Goal: Navigation & Orientation: Understand site structure

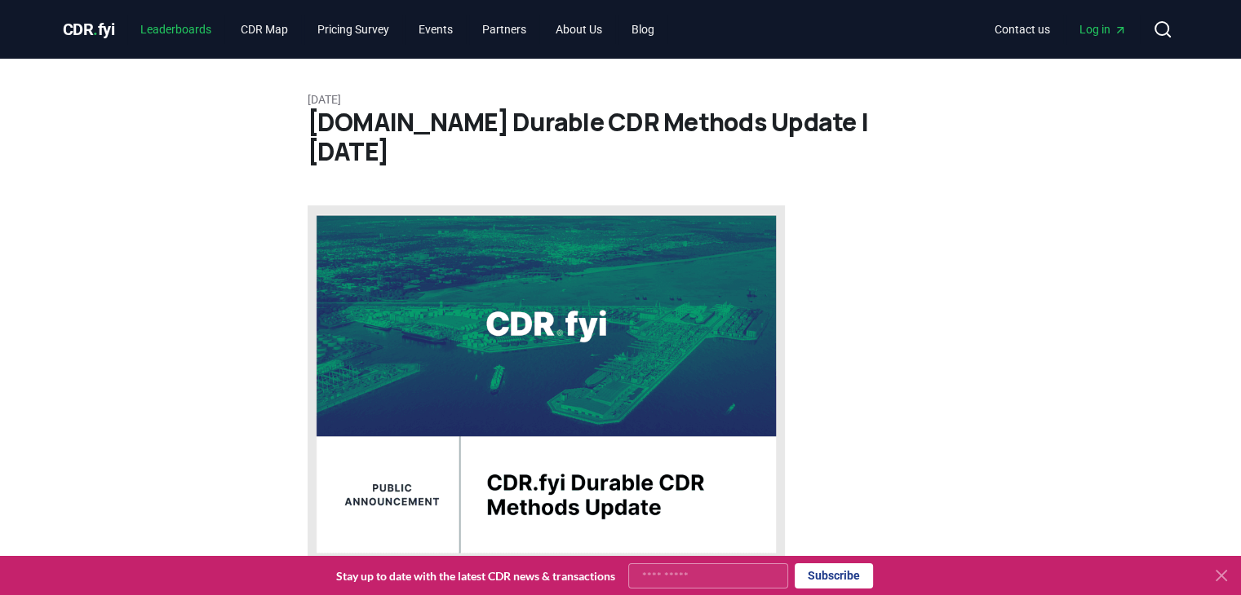
click at [193, 33] on link "Leaderboards" at bounding box center [175, 29] width 97 height 29
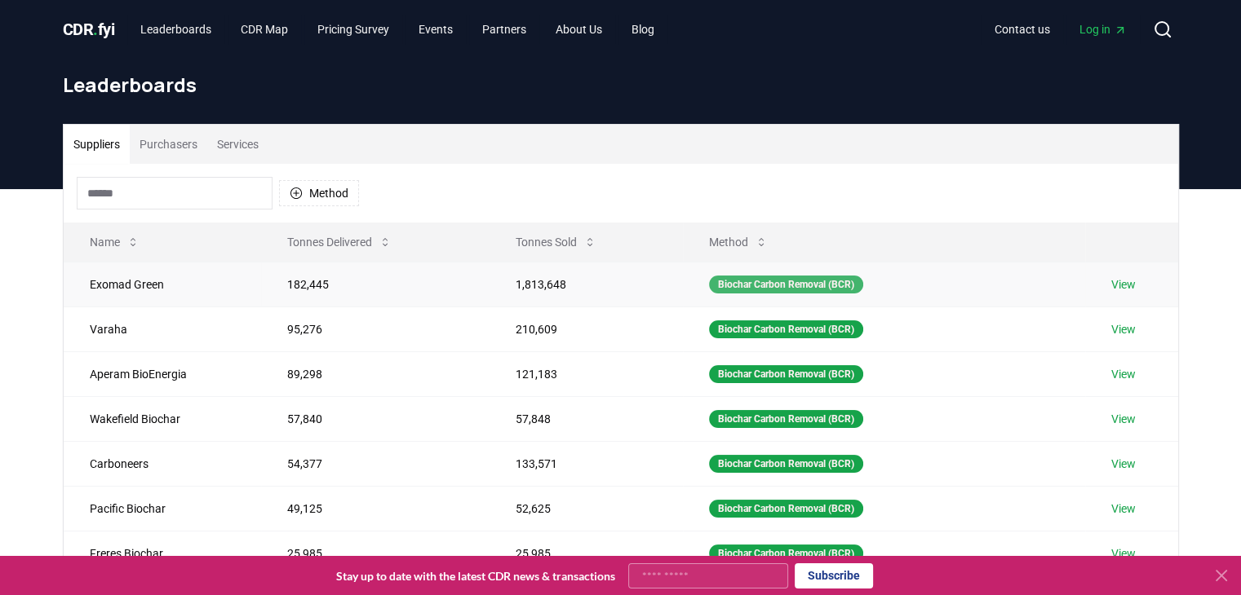
click at [805, 288] on div "Biochar Carbon Removal (BCR)" at bounding box center [786, 285] width 154 height 18
click at [274, 26] on link "CDR Map" at bounding box center [264, 29] width 73 height 29
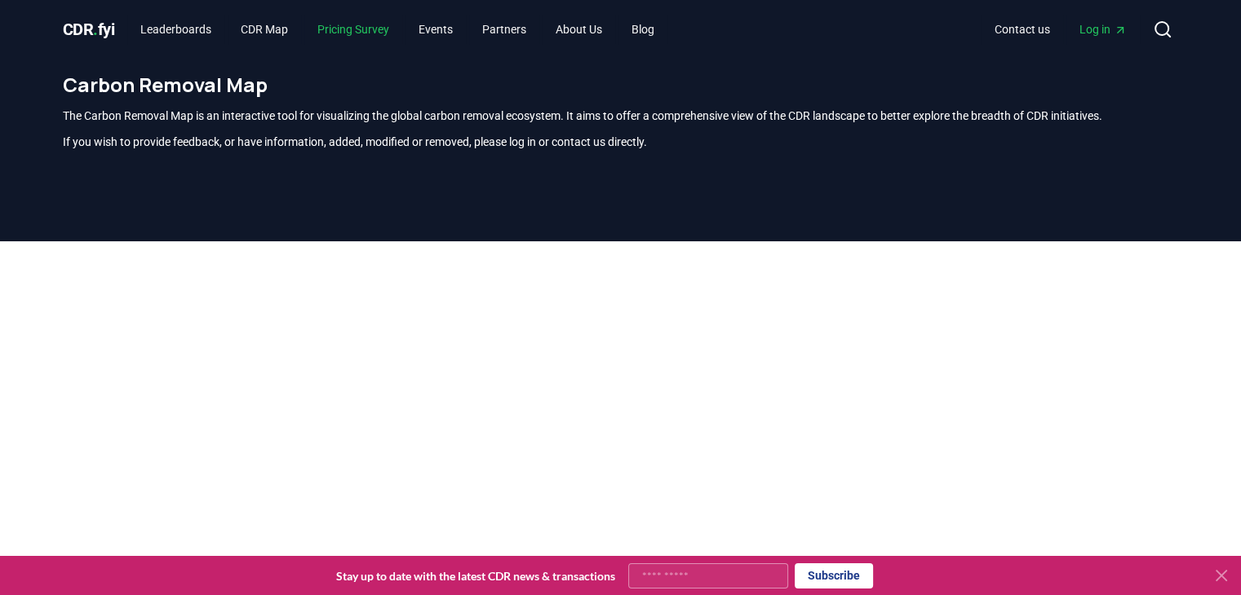
click at [365, 26] on link "Pricing Survey" at bounding box center [353, 29] width 98 height 29
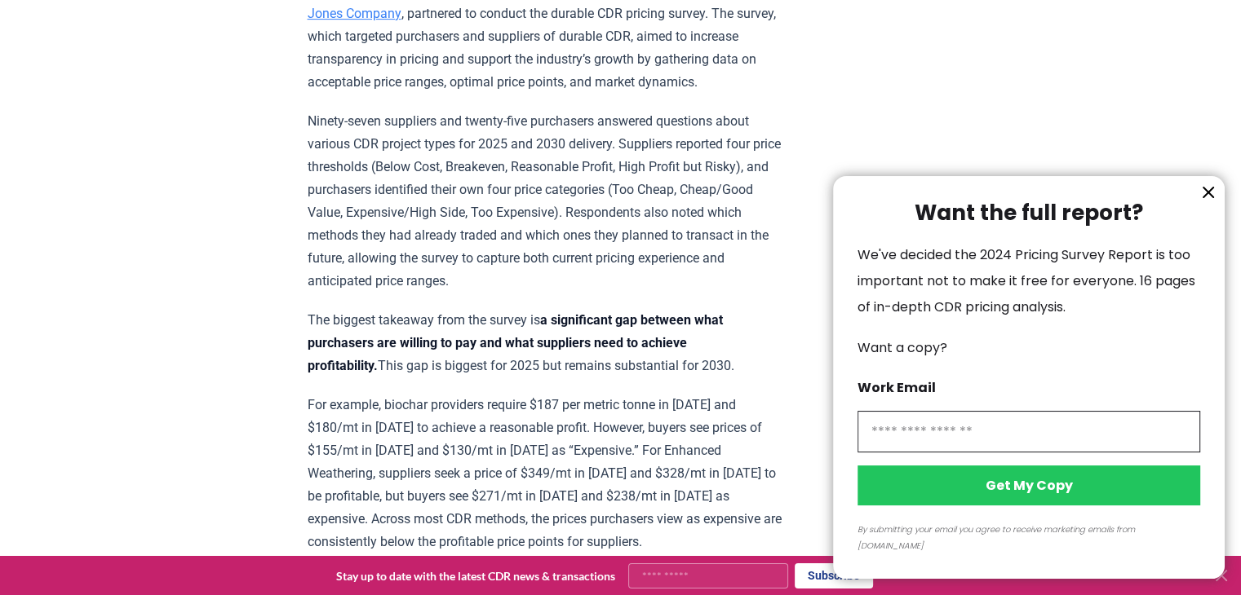
scroll to position [653, 0]
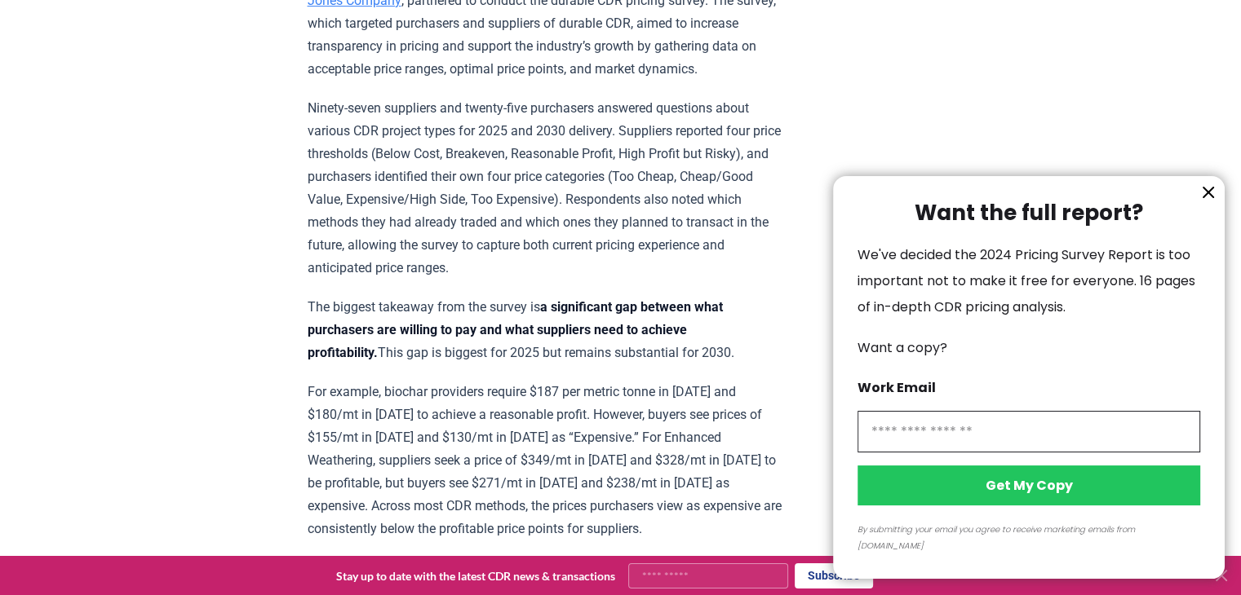
click at [1209, 197] on icon "information" at bounding box center [1208, 193] width 10 height 10
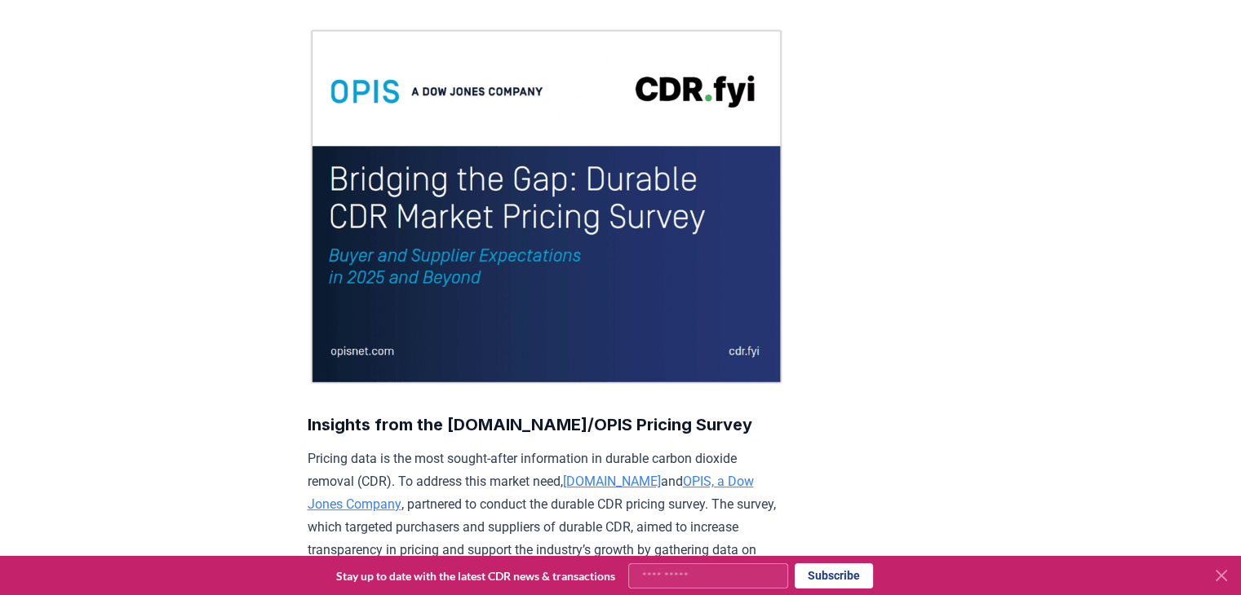
scroll to position [0, 0]
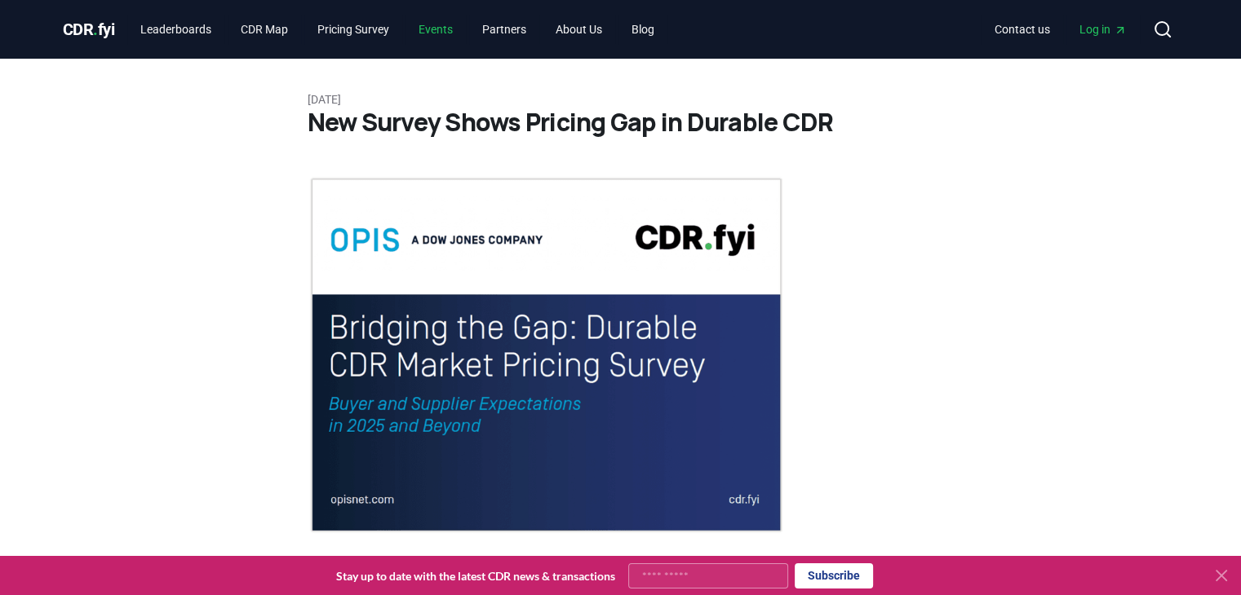
click at [441, 37] on link "Events" at bounding box center [435, 29] width 60 height 29
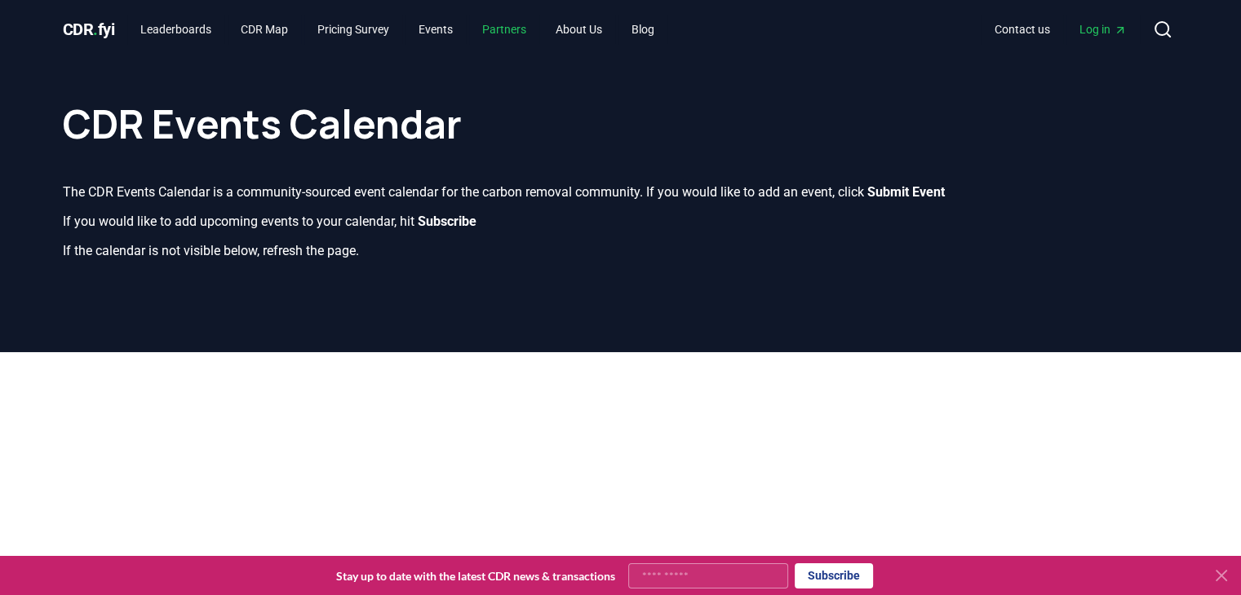
click at [523, 37] on link "Partners" at bounding box center [504, 29] width 70 height 29
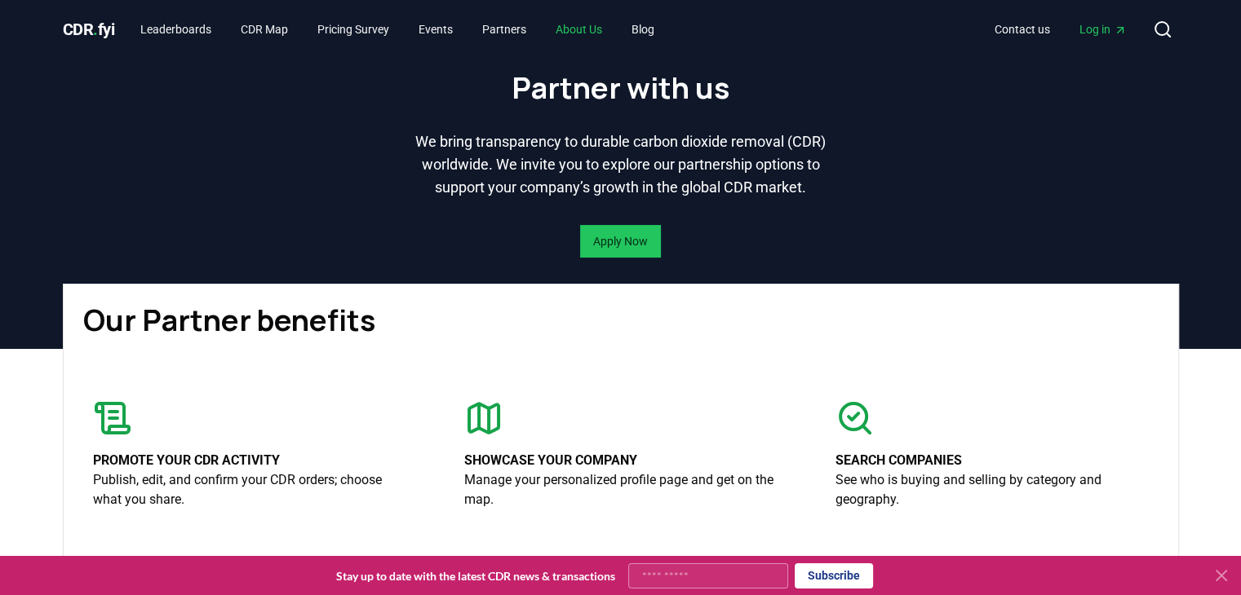
click at [596, 27] on link "About Us" at bounding box center [578, 29] width 73 height 29
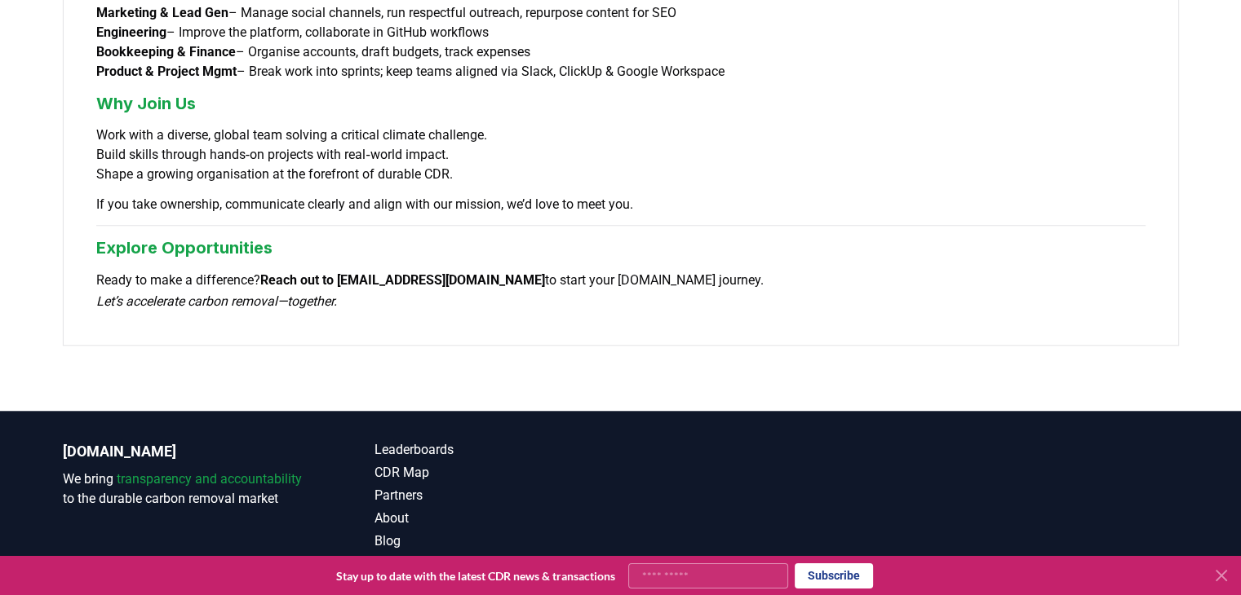
scroll to position [1397, 0]
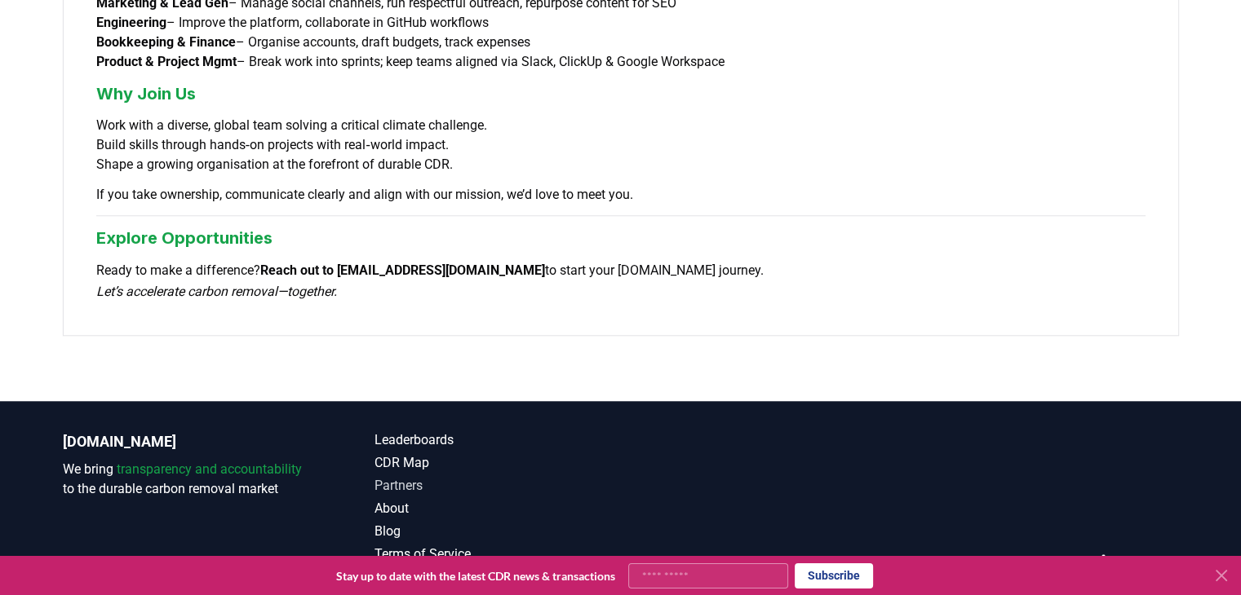
click at [399, 476] on link "Partners" at bounding box center [497, 486] width 246 height 20
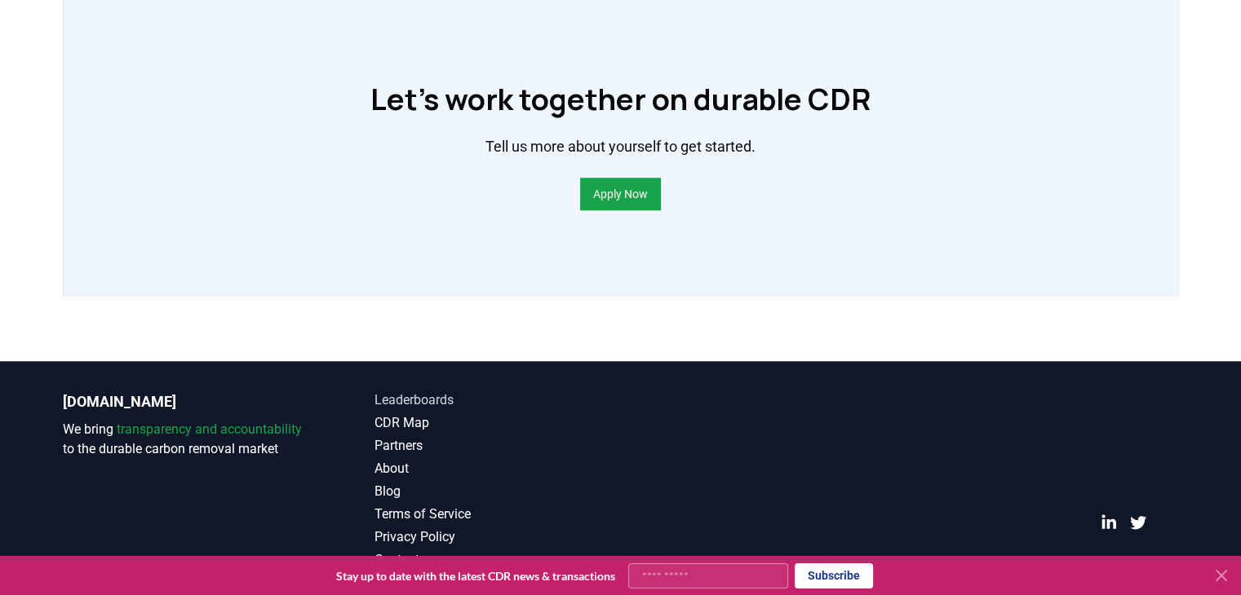
scroll to position [1269, 0]
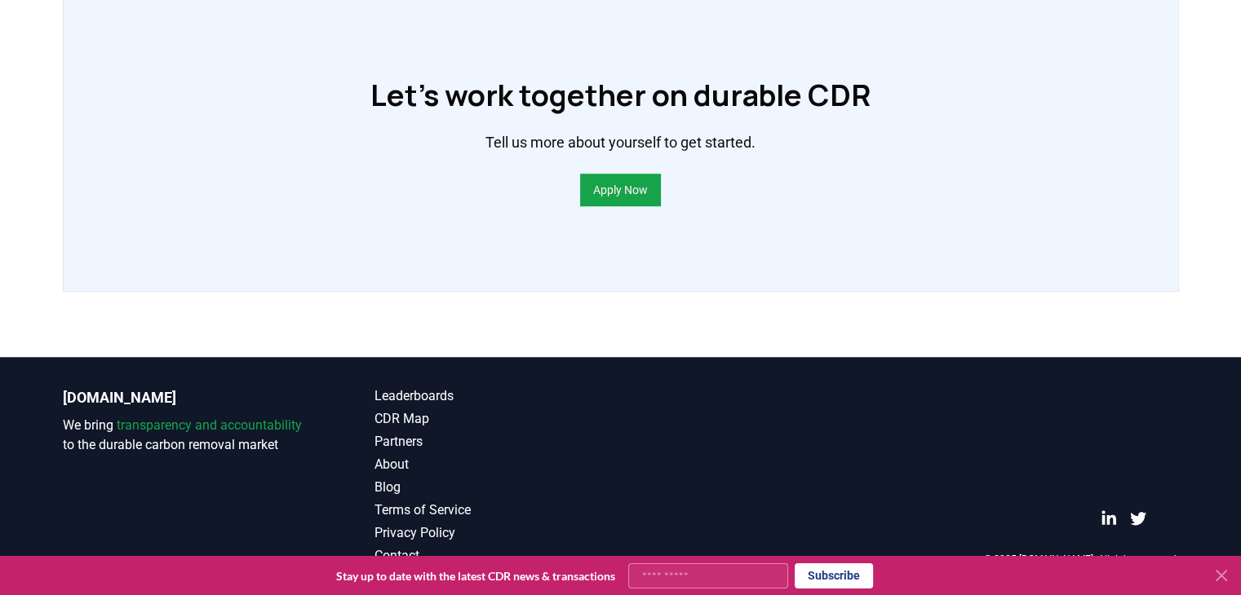
click at [1229, 572] on icon at bounding box center [1221, 576] width 20 height 20
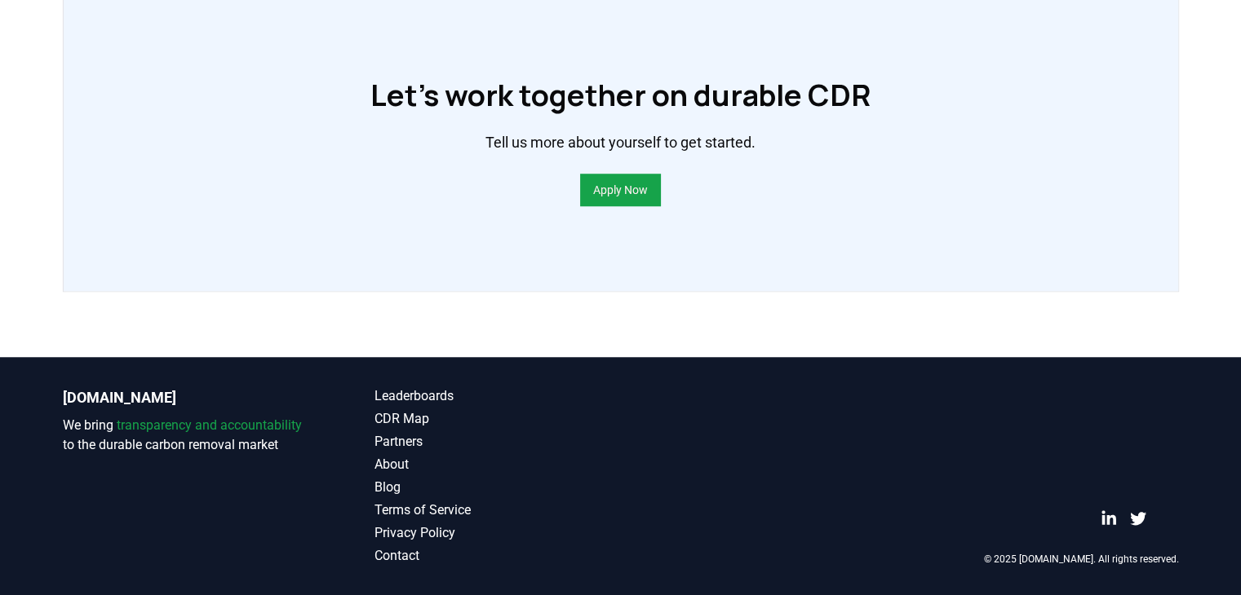
click at [1224, 574] on footer "CDR.fyi We bring transparency and accountability to the durable carbon removal …" at bounding box center [620, 476] width 1241 height 238
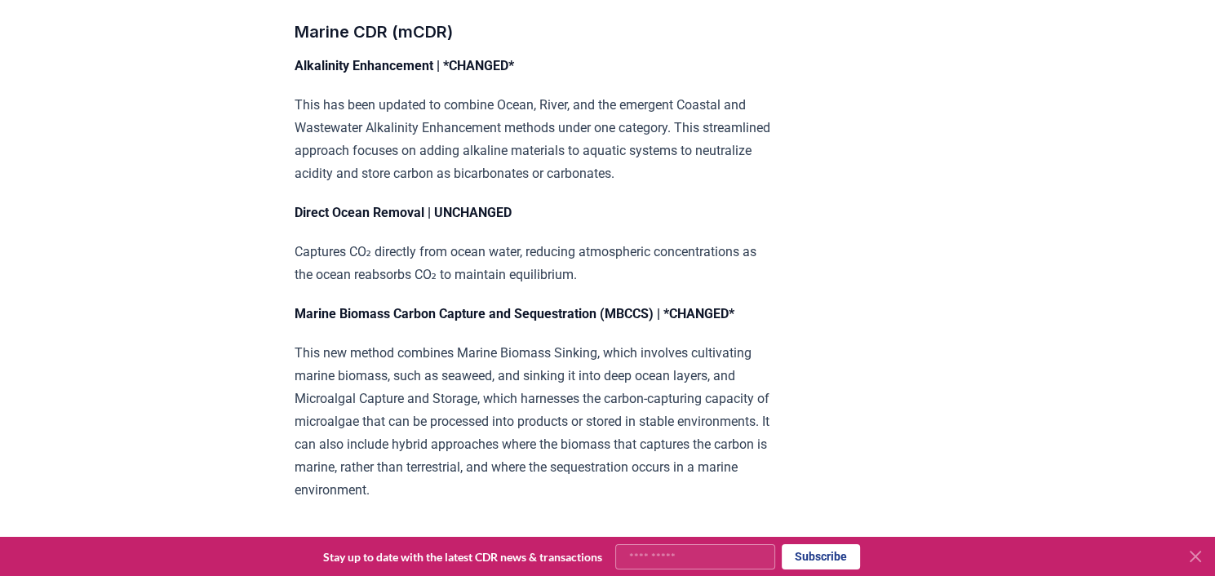
scroll to position [4242, 0]
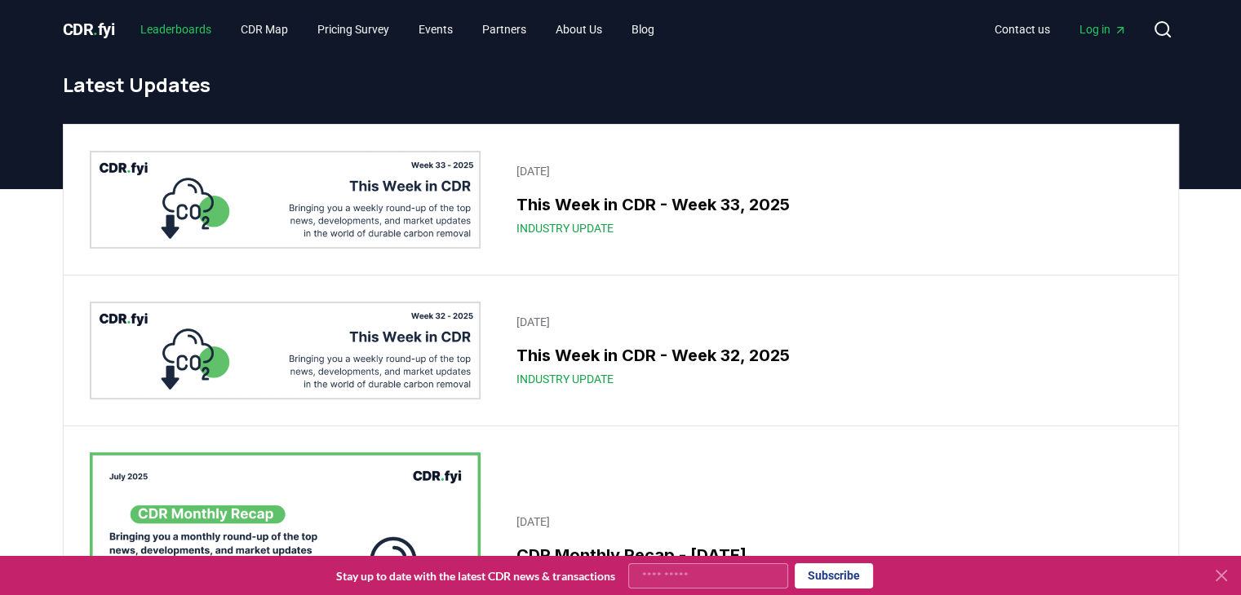
click at [180, 37] on link "Leaderboards" at bounding box center [175, 29] width 97 height 29
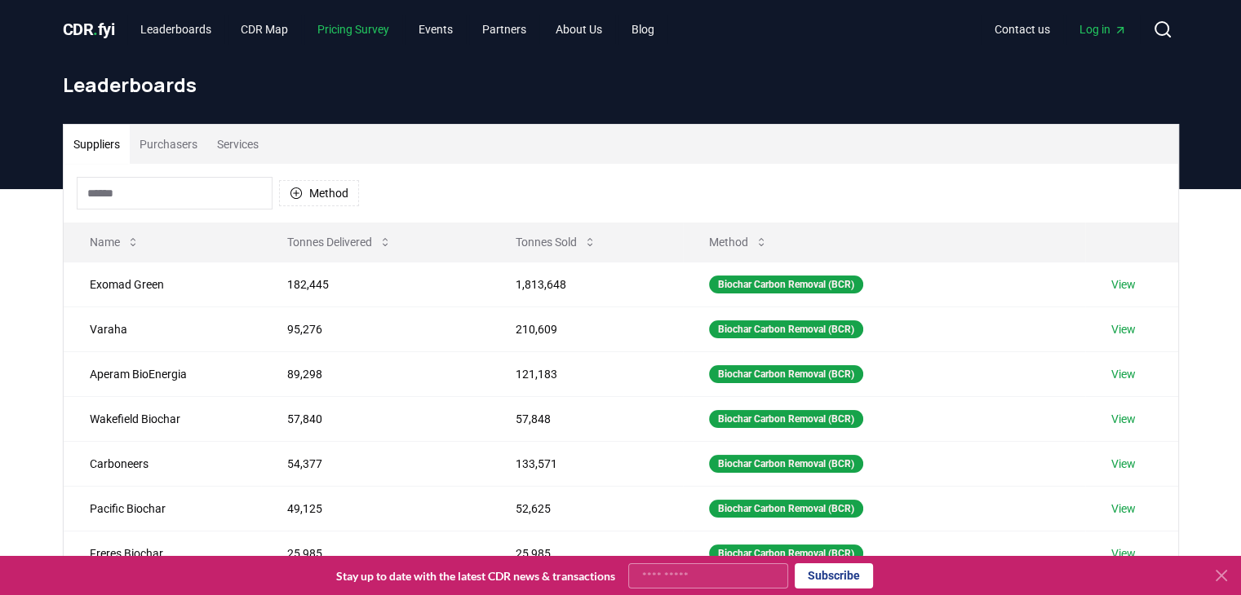
click at [378, 31] on link "Pricing Survey" at bounding box center [353, 29] width 98 height 29
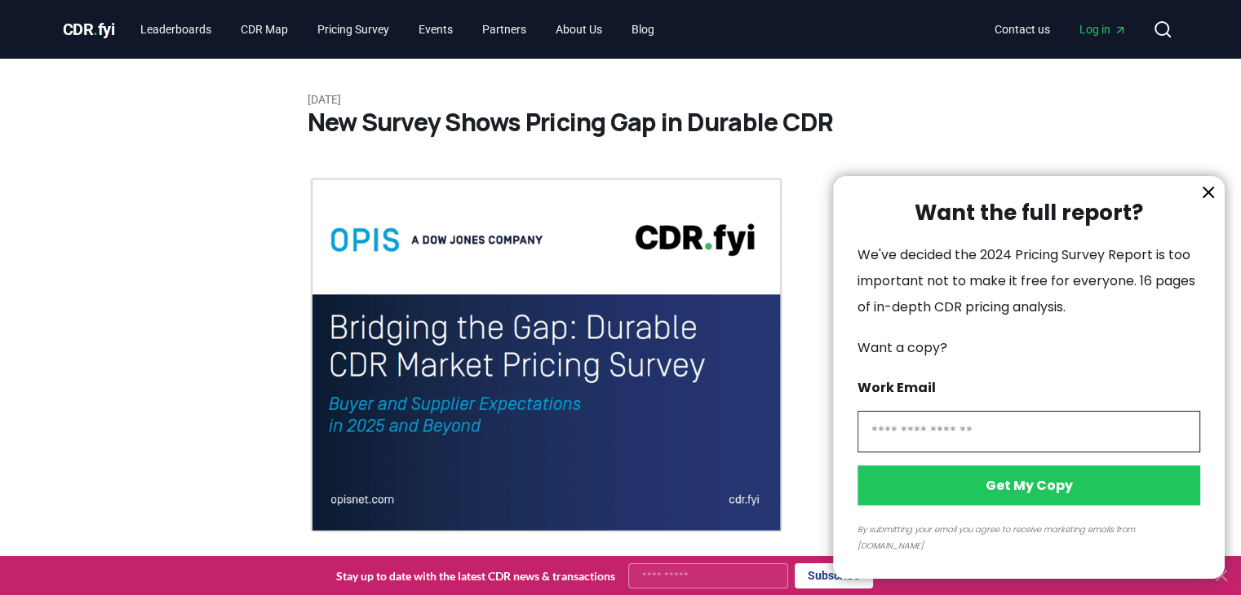
click at [1207, 202] on icon "information" at bounding box center [1208, 193] width 20 height 20
